Goal: Browse casually: Explore the website without a specific task or goal

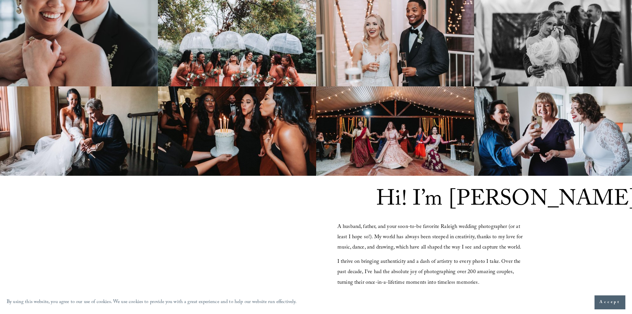
scroll to position [432, 0]
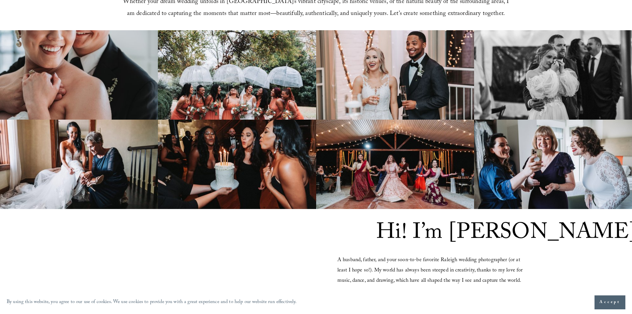
click at [389, 161] on img at bounding box center [395, 164] width 158 height 89
click at [397, 154] on img at bounding box center [395, 164] width 158 height 89
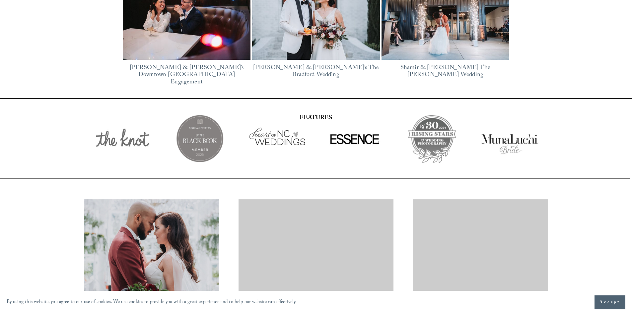
scroll to position [1158, 0]
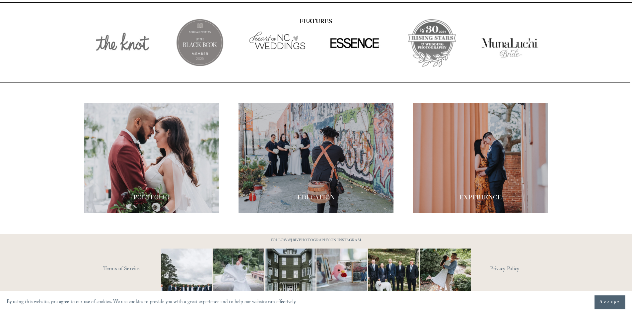
click at [289, 171] on div at bounding box center [316, 158] width 155 height 110
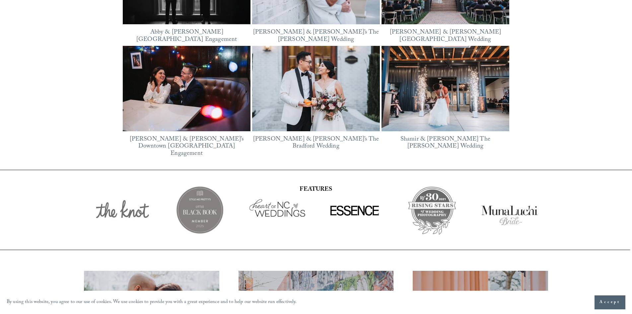
scroll to position [891, 0]
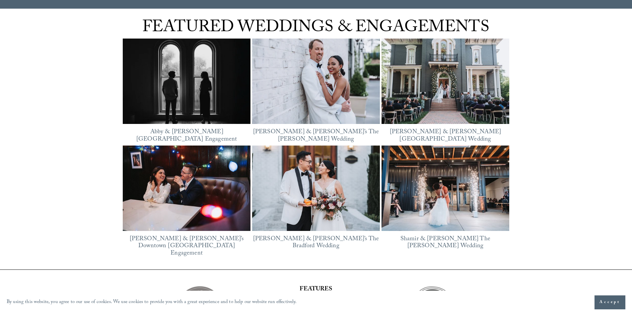
click at [440, 207] on img at bounding box center [446, 187] width 128 height 85
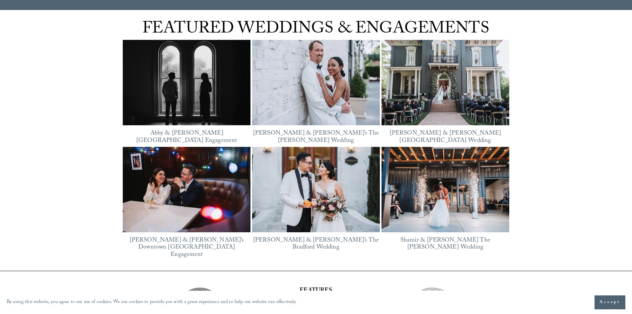
click at [226, 95] on img at bounding box center [187, 83] width 128 height 96
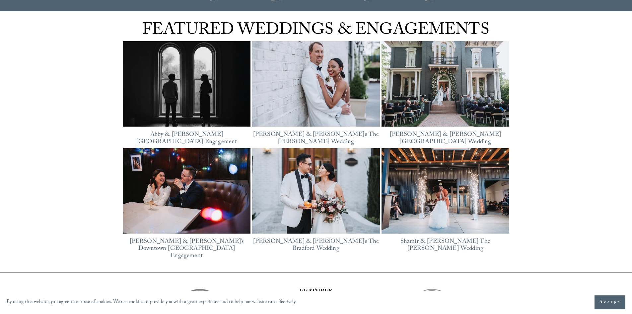
click at [186, 183] on img at bounding box center [187, 190] width 128 height 85
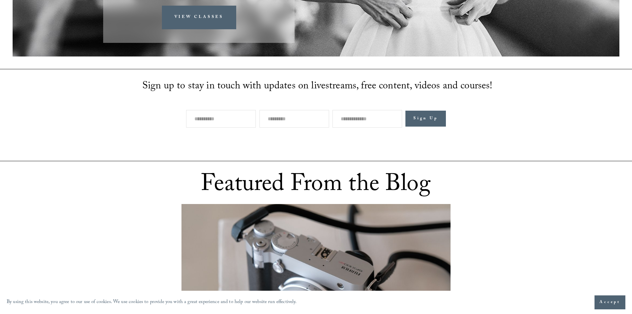
scroll to position [133, 0]
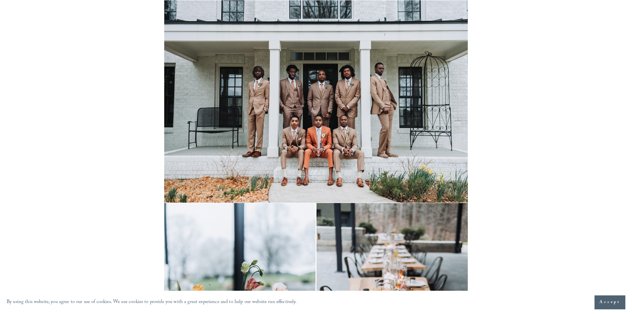
scroll to position [7436, 0]
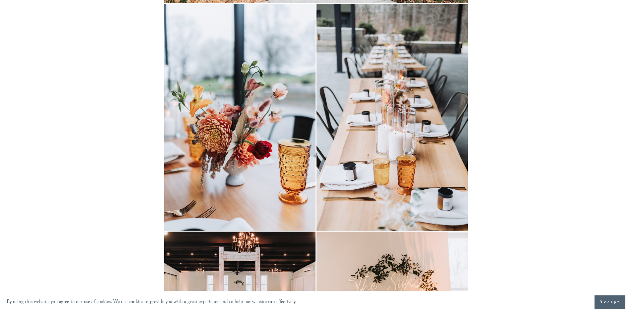
click at [252, 142] on img at bounding box center [315, 117] width 303 height 227
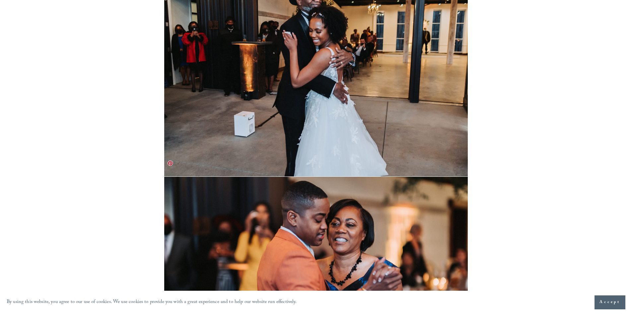
scroll to position [12084, 0]
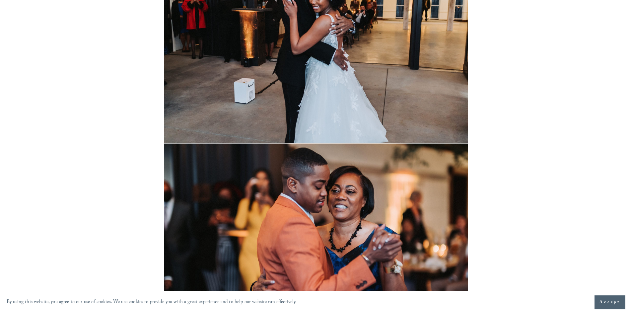
click at [608, 305] on button "Accept" at bounding box center [610, 302] width 31 height 14
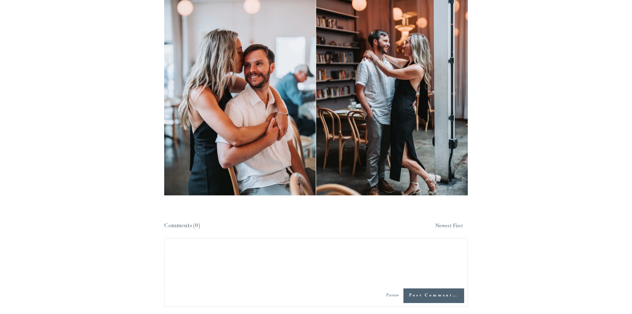
scroll to position [4182, 0]
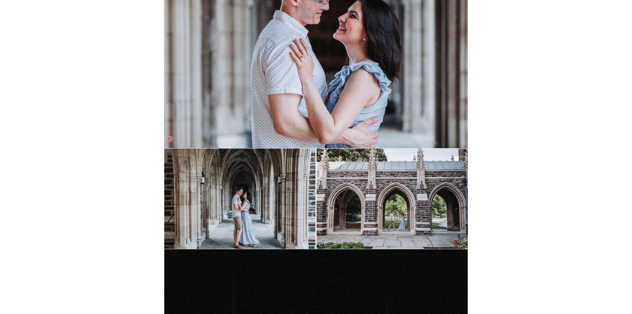
scroll to position [398, 0]
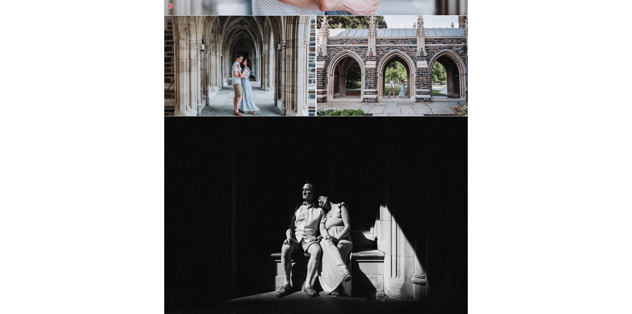
click at [360, 45] on img at bounding box center [315, 66] width 303 height 101
